Goal: Information Seeking & Learning: Learn about a topic

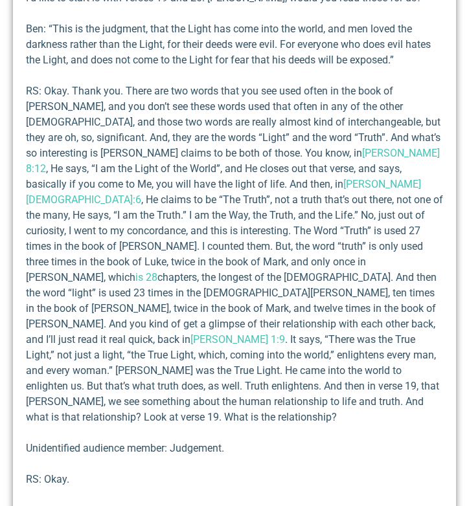
scroll to position [550, 0]
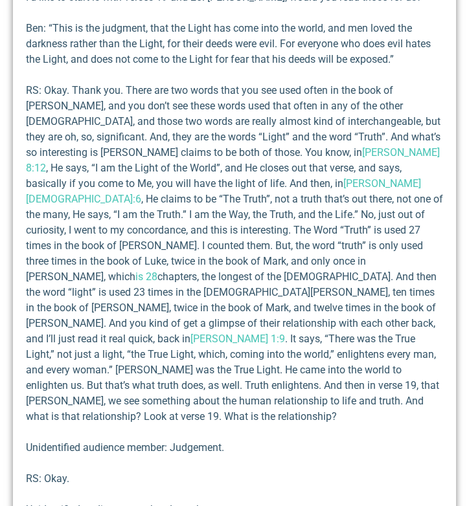
click at [211, 230] on p "RS: Okay. Thank you. There are two words that you see used often in the book of…" at bounding box center [234, 254] width 417 height 342
click at [189, 241] on p "RS: Okay. Thank you. There are two words that you see used often in the book of…" at bounding box center [234, 254] width 417 height 342
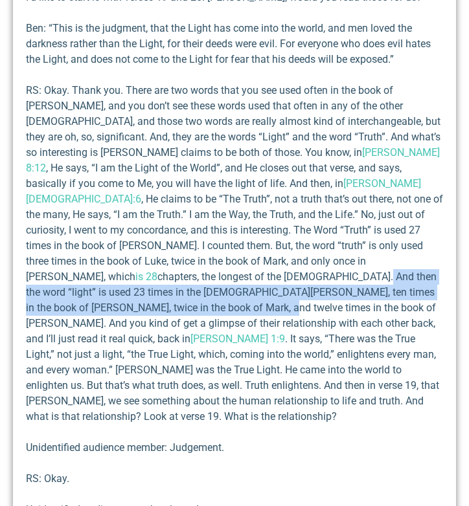
drag, startPoint x: 239, startPoint y: 241, endPoint x: 103, endPoint y: 271, distance: 139.3
click at [103, 271] on p "RS: Okay. Thank you. There are two words that you see used often in the book of…" at bounding box center [234, 254] width 417 height 342
copy p "the word “light” is used 23 times in the book of [PERSON_NAME], ten times in th…"
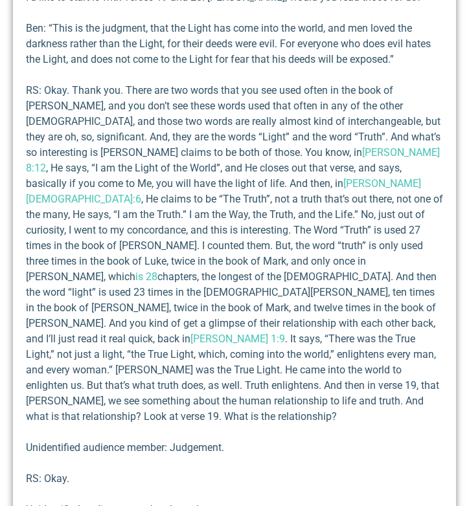
click at [150, 278] on p "RS: Okay. Thank you. There are two words that you see used often in the book of…" at bounding box center [234, 254] width 417 height 342
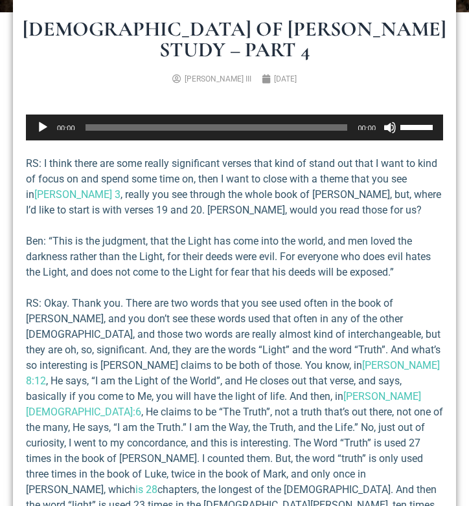
scroll to position [337, 0]
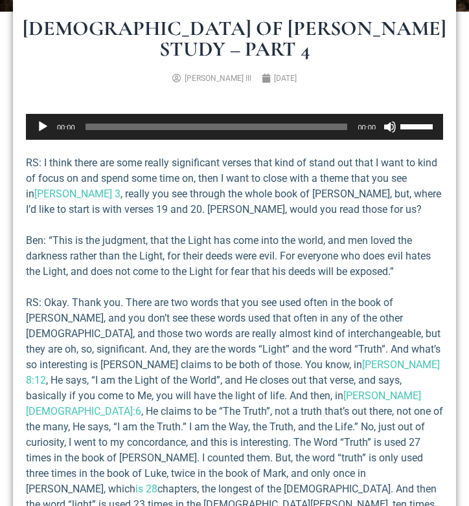
click at [99, 179] on p "RS: I think there are some really significant verses that kind of stand out tha…" at bounding box center [234, 186] width 417 height 62
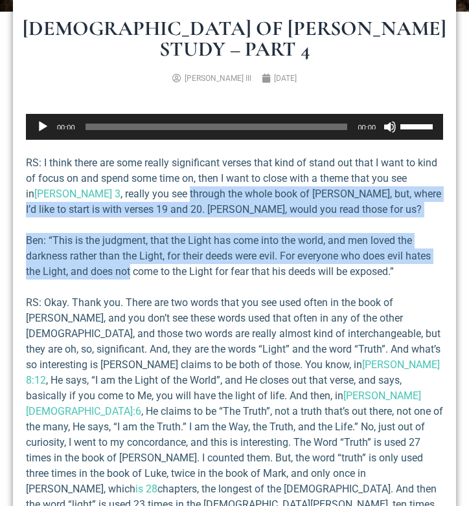
drag, startPoint x: 128, startPoint y: 180, endPoint x: 131, endPoint y: 254, distance: 73.9
click at [131, 254] on p "Ben: “This is the judgment, that the Light has come into the world, and men lov…" at bounding box center [234, 256] width 417 height 47
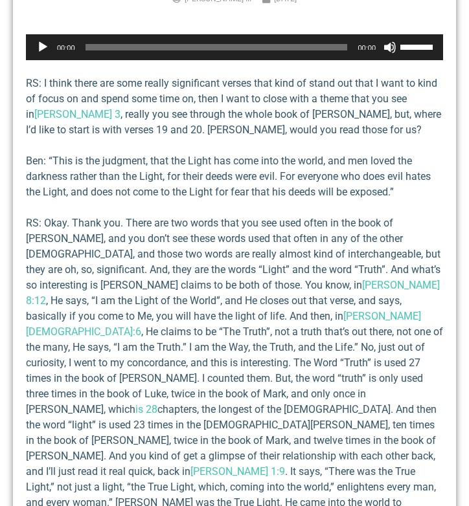
scroll to position [419, 0]
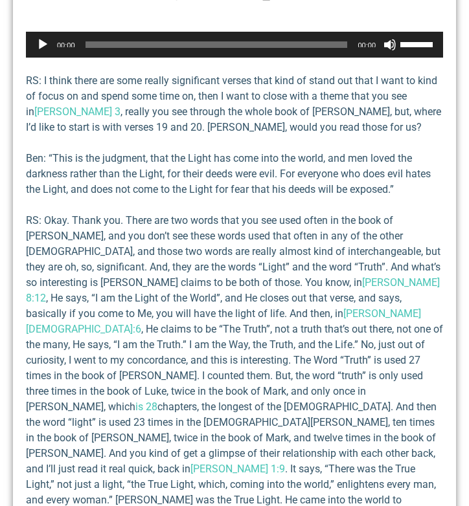
click at [49, 238] on p "RS: Okay. Thank you. There are two words that you see used often in the book of…" at bounding box center [234, 384] width 417 height 342
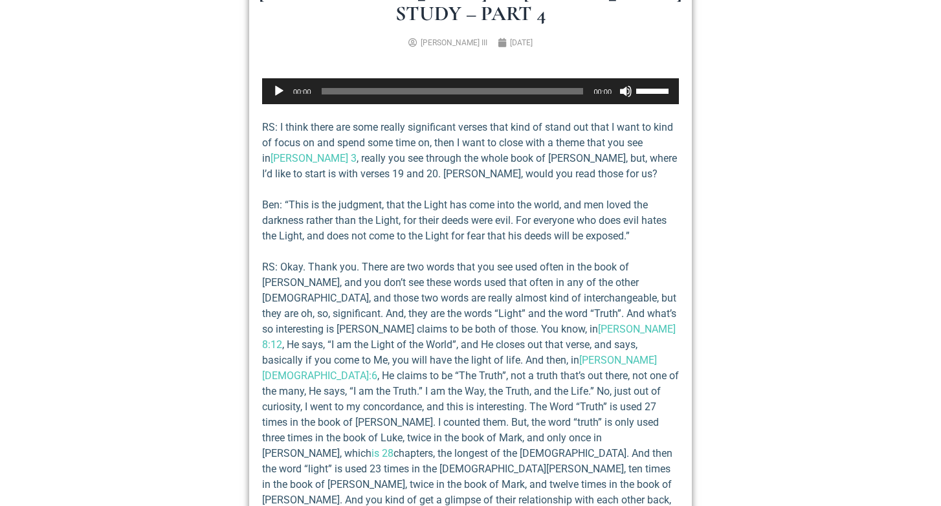
scroll to position [185, 0]
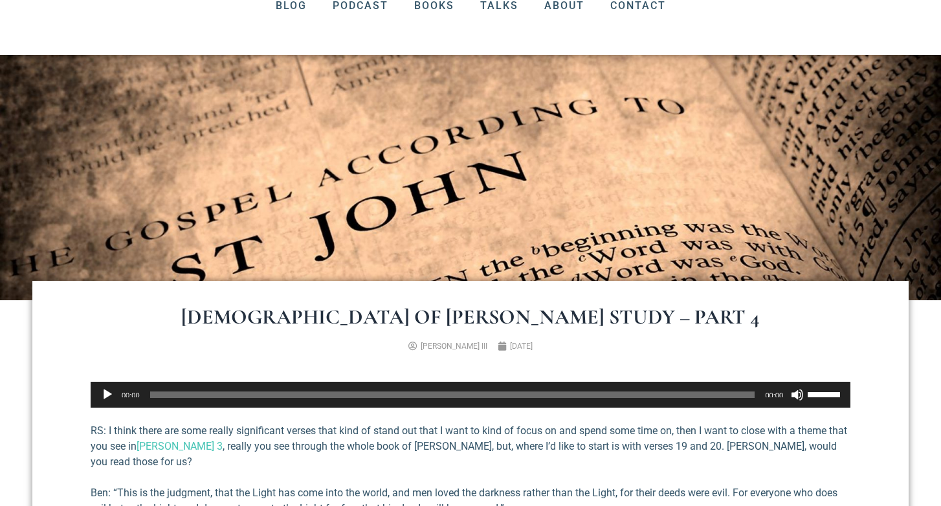
scroll to position [415, 0]
